Goal: Information Seeking & Learning: Find specific page/section

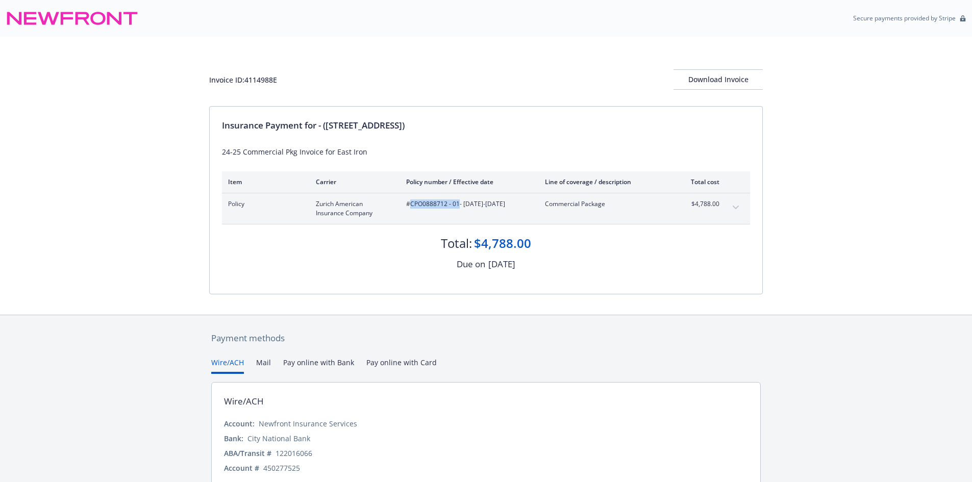
drag, startPoint x: 458, startPoint y: 204, endPoint x: 410, endPoint y: 204, distance: 48.5
click at [410, 204] on span "#CPO0888712 - 01 - 01/13/2025-01/13/2026" at bounding box center [467, 203] width 122 height 9
copy span "CPO0888712 - 01"
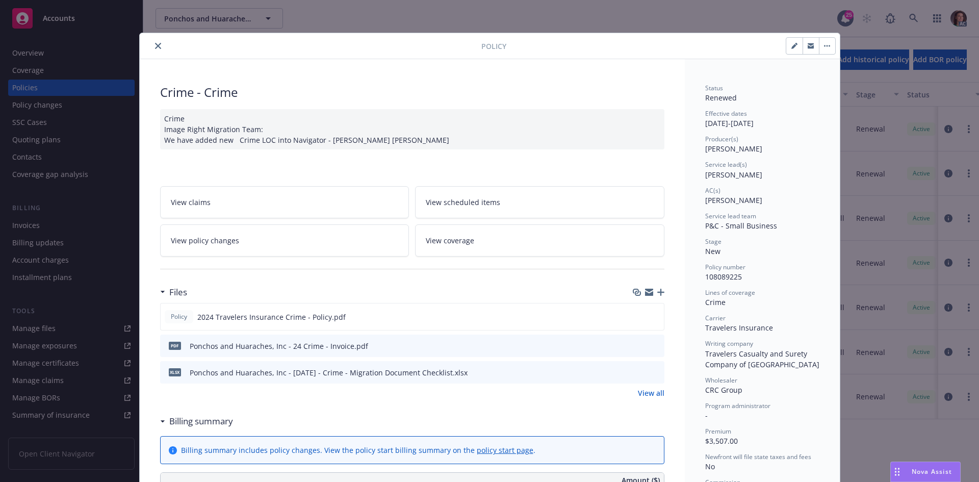
click at [155, 36] on div "Policy" at bounding box center [490, 46] width 700 height 26
click at [155, 38] on div "Policy" at bounding box center [490, 46] width 700 height 26
click at [155, 55] on div "Policy" at bounding box center [490, 46] width 700 height 26
click at [155, 44] on icon "close" at bounding box center [158, 46] width 6 height 6
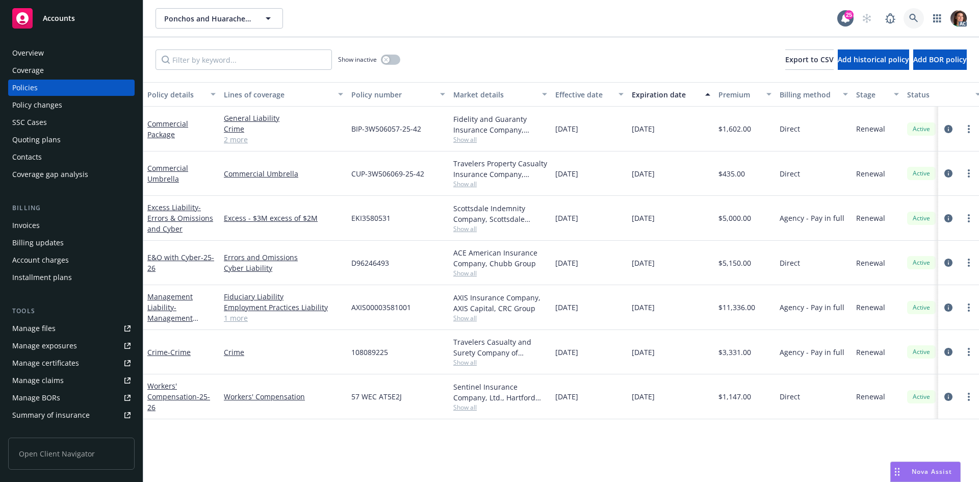
click at [908, 17] on link at bounding box center [914, 18] width 20 height 20
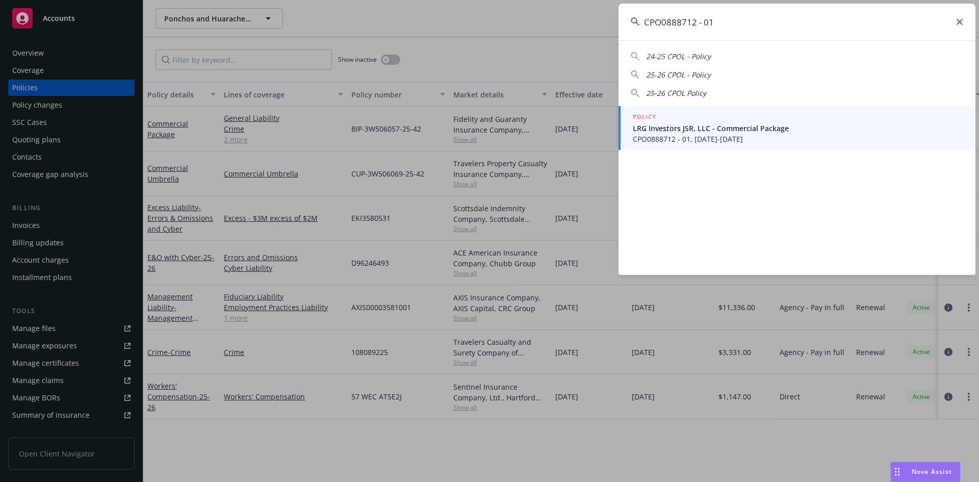
type input "CPO0888712 - 01"
click at [709, 120] on div "POLICY" at bounding box center [798, 117] width 330 height 11
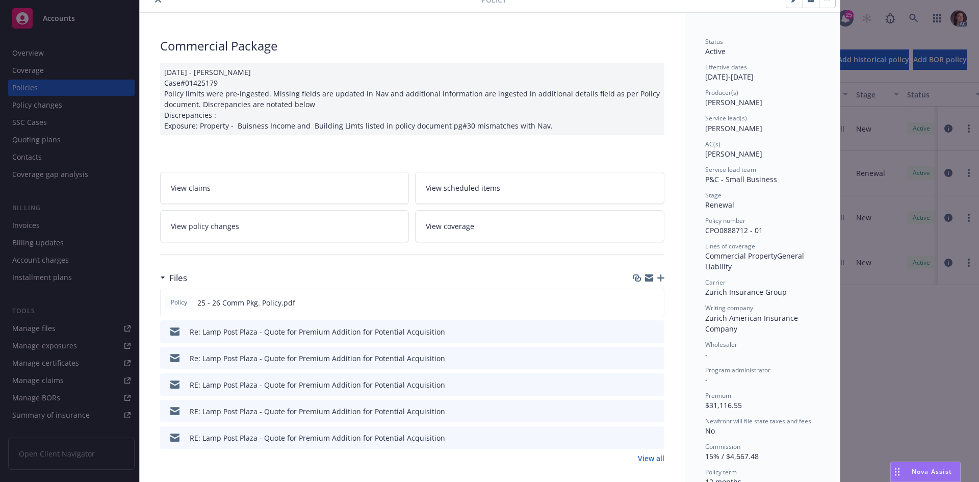
scroll to position [102, 0]
